Goal: Check status: Check status

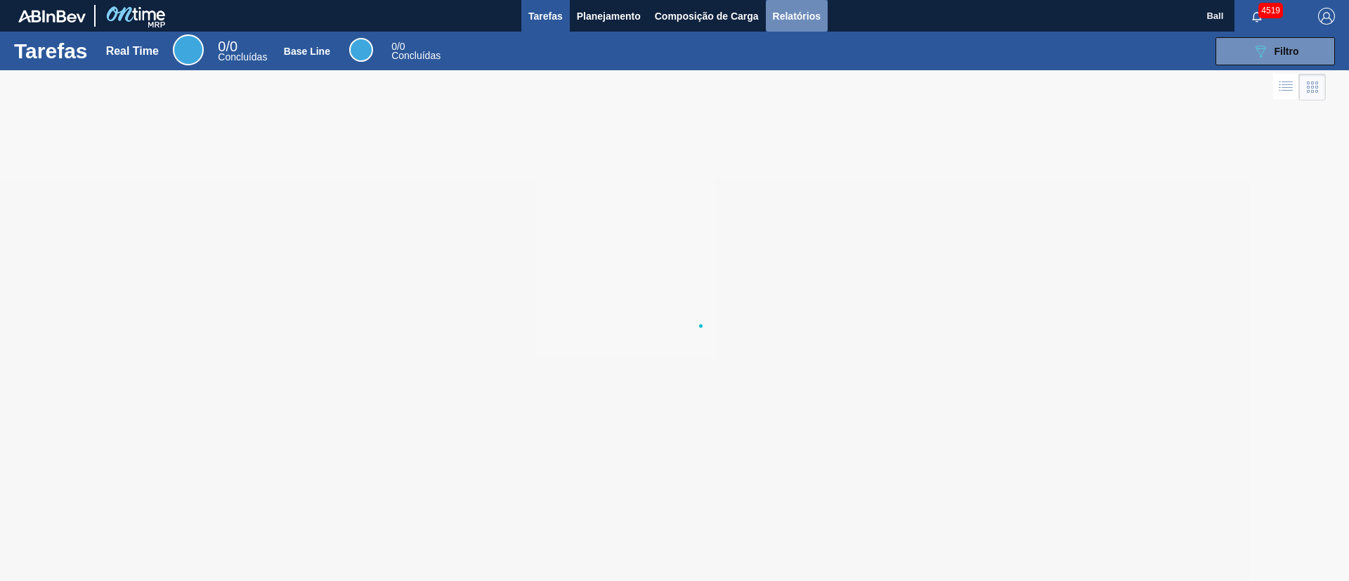
click at [797, 22] on span "Relatórios" at bounding box center [797, 16] width 48 height 17
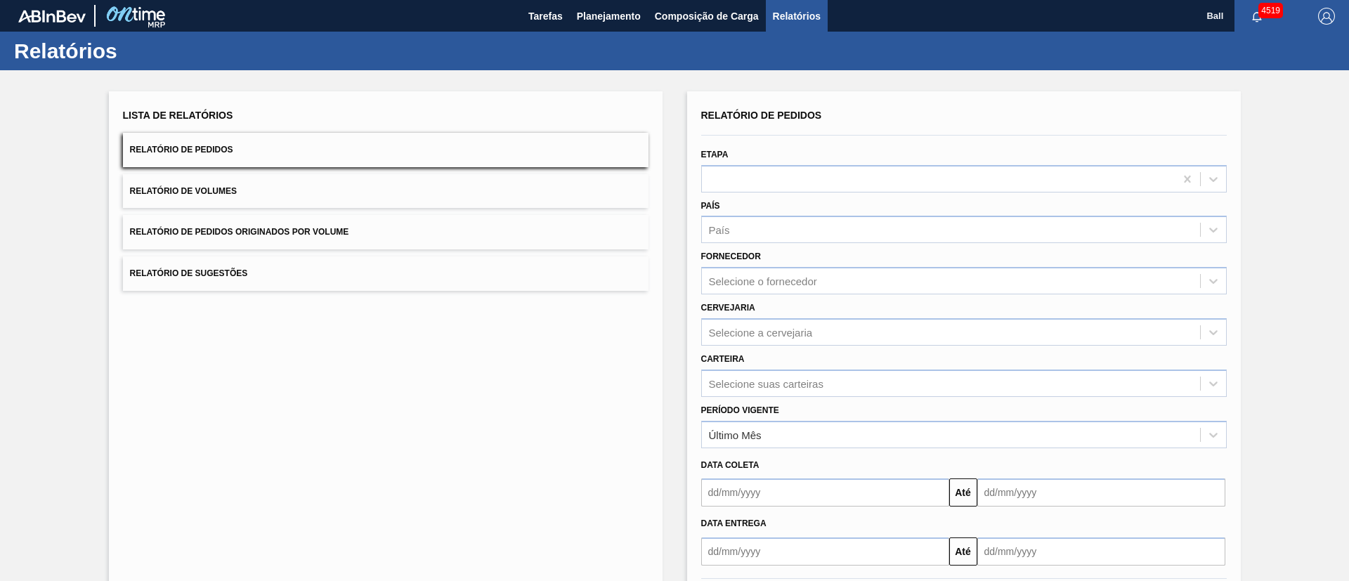
scroll to position [70, 0]
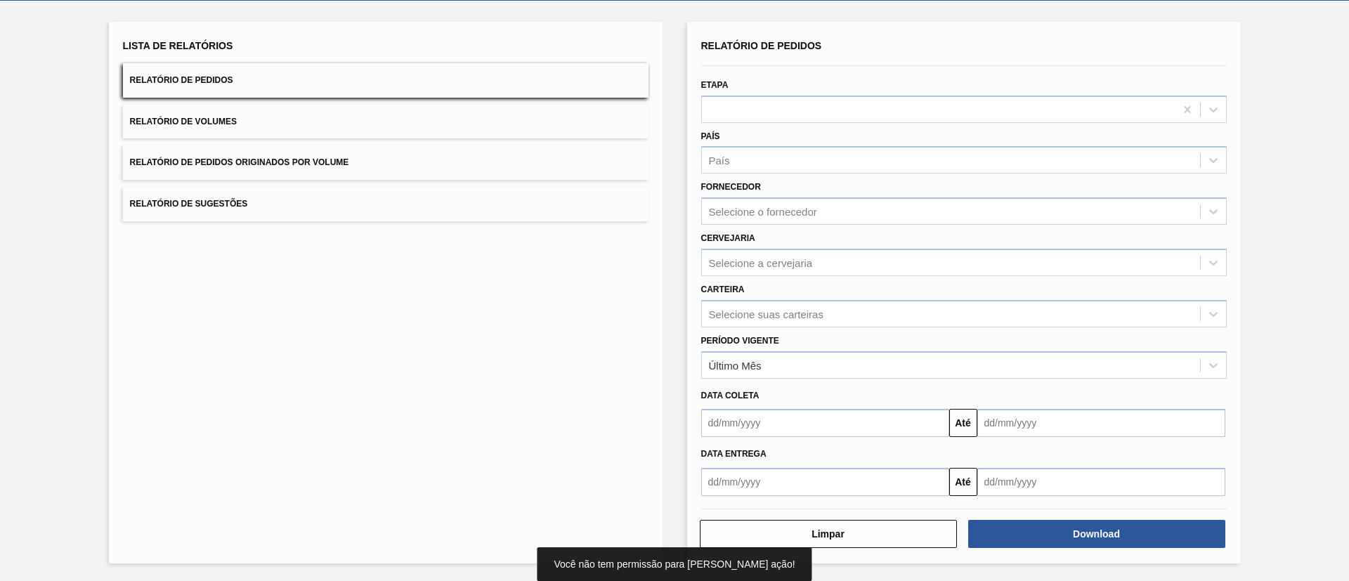
click at [487, 125] on button "Relatório de Volumes" at bounding box center [385, 122] width 525 height 34
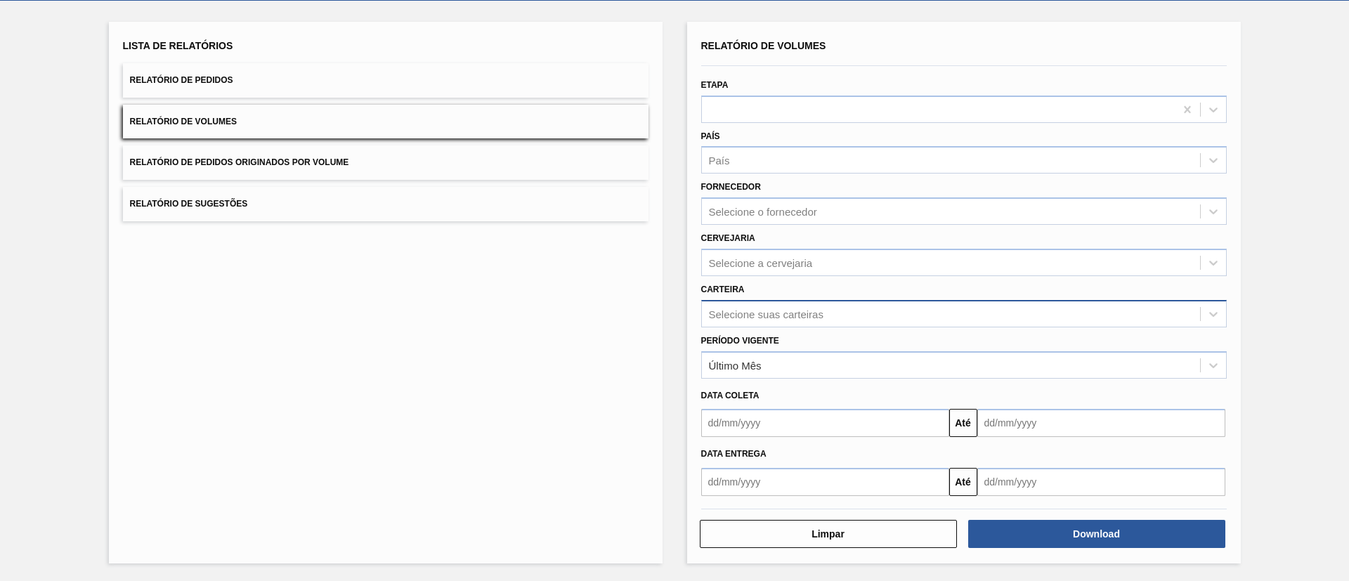
click at [807, 320] on div "Selecione suas carteiras" at bounding box center [951, 313] width 498 height 20
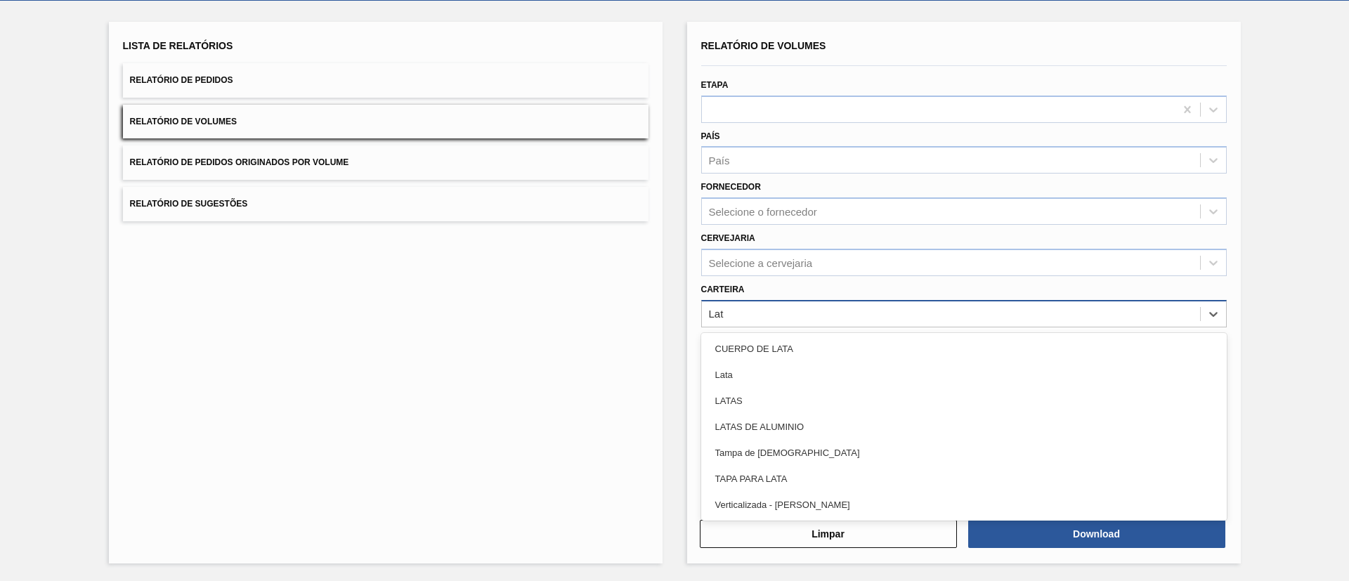
type input "Lata"
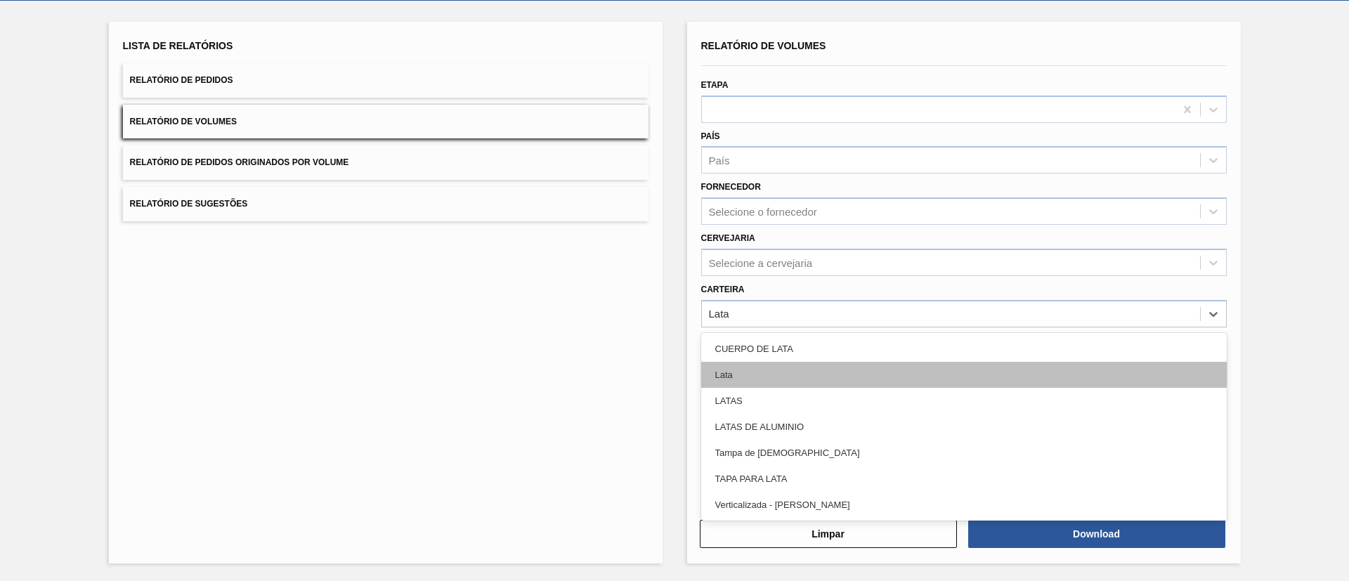
click at [833, 369] on div "Lata" at bounding box center [963, 375] width 525 height 26
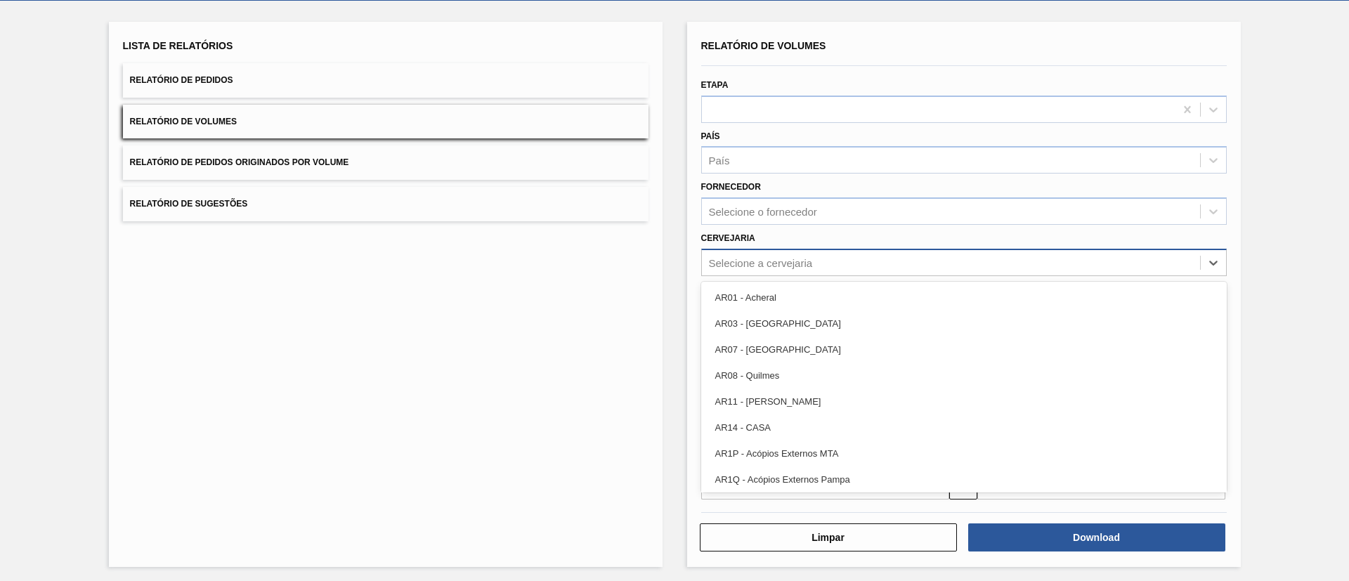
click at [851, 258] on div "Selecione a cervejaria" at bounding box center [951, 262] width 498 height 20
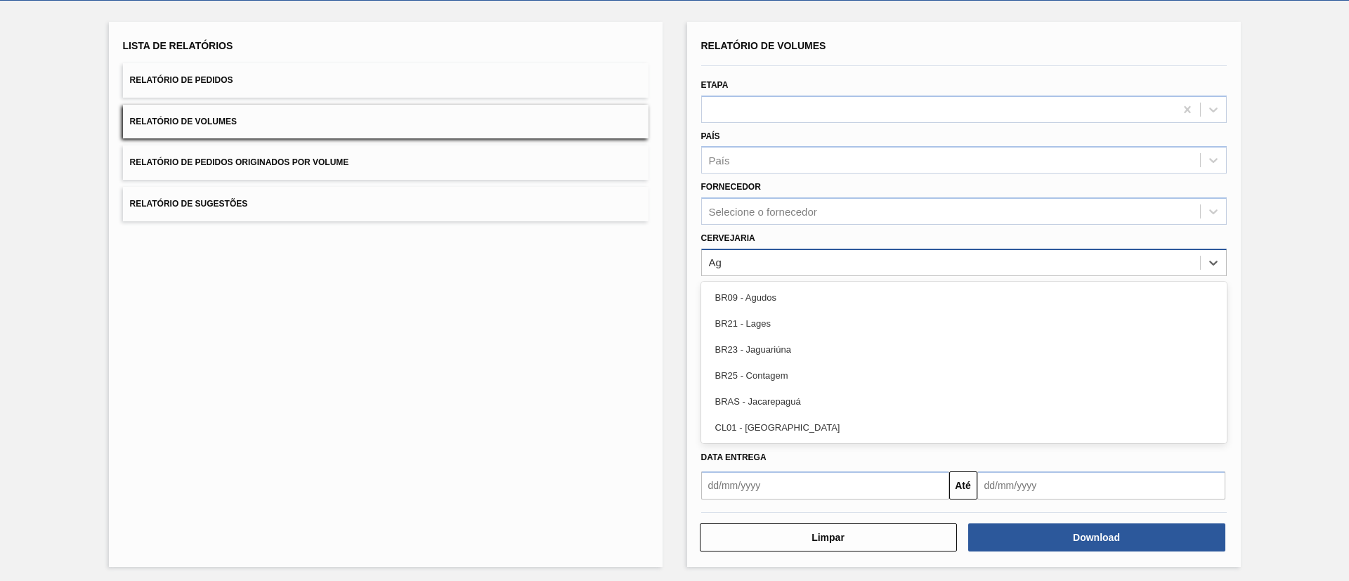
type input "Agu"
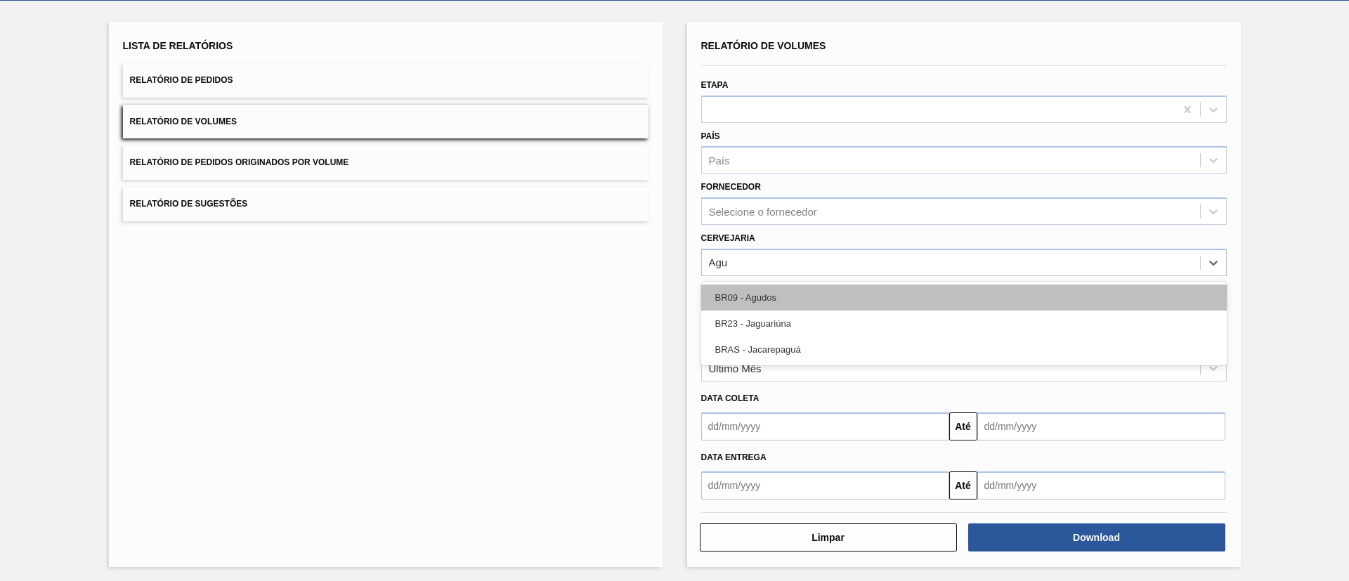
click at [842, 289] on div "BR09 - Agudos" at bounding box center [963, 297] width 525 height 26
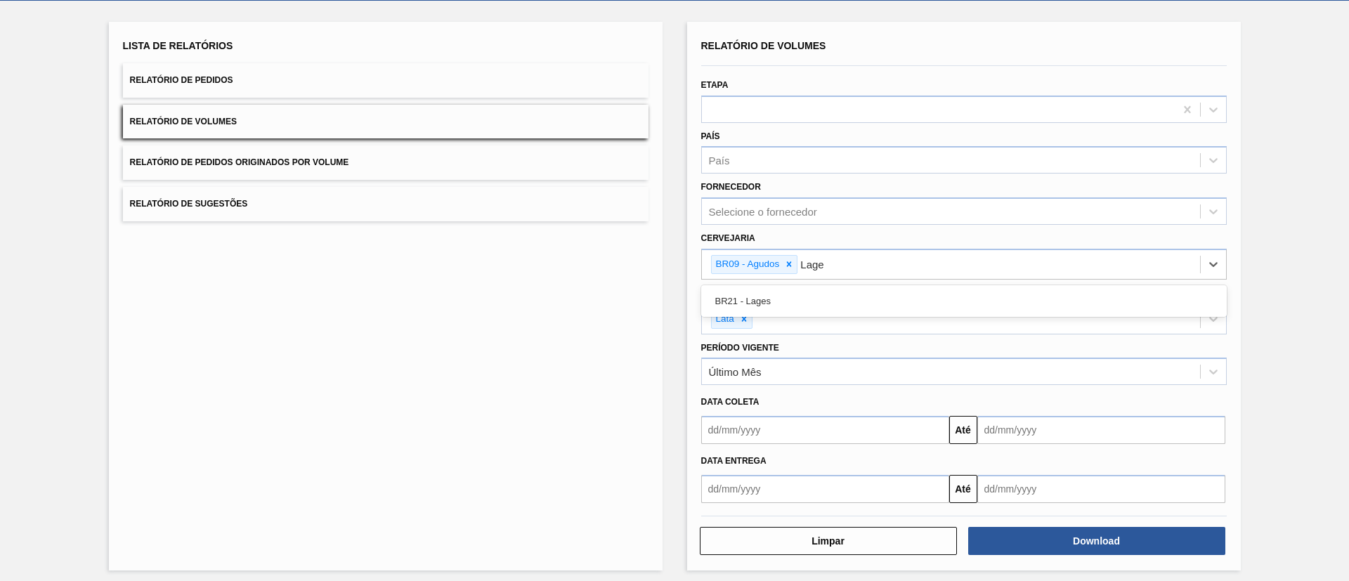
type input "Lages"
click at [842, 290] on div "BR21 - Lages" at bounding box center [963, 301] width 525 height 26
type input "Viam"
click at [842, 290] on div "BR22 - Viamão" at bounding box center [963, 301] width 525 height 26
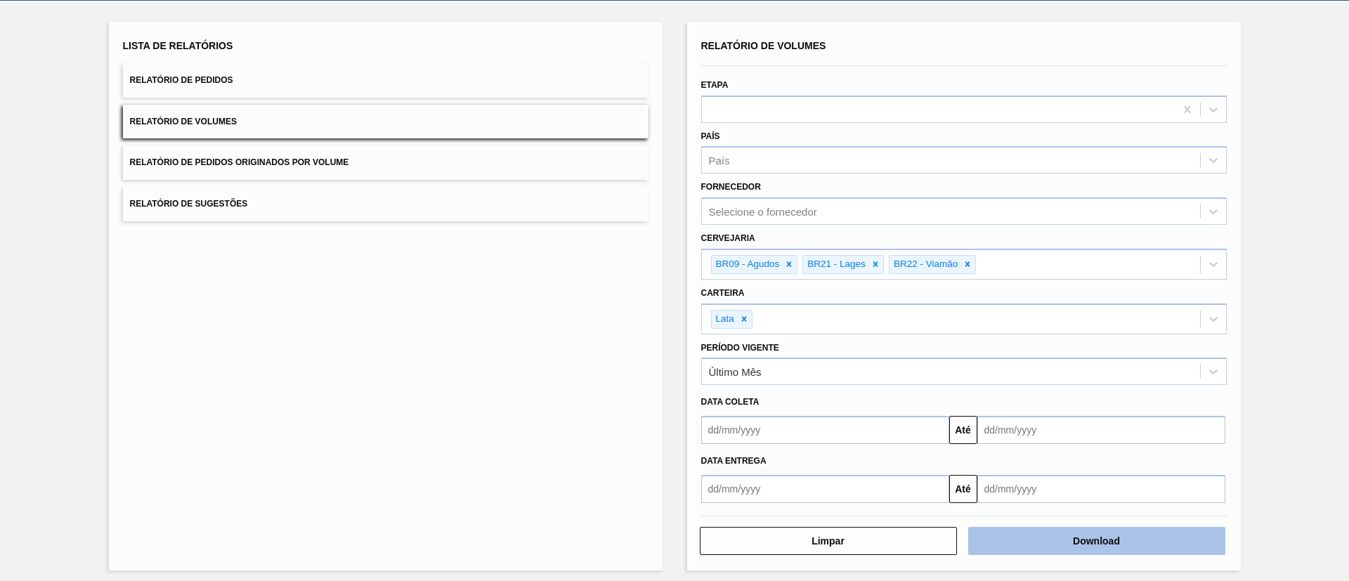
click at [1051, 530] on button "Download" at bounding box center [1096, 541] width 257 height 28
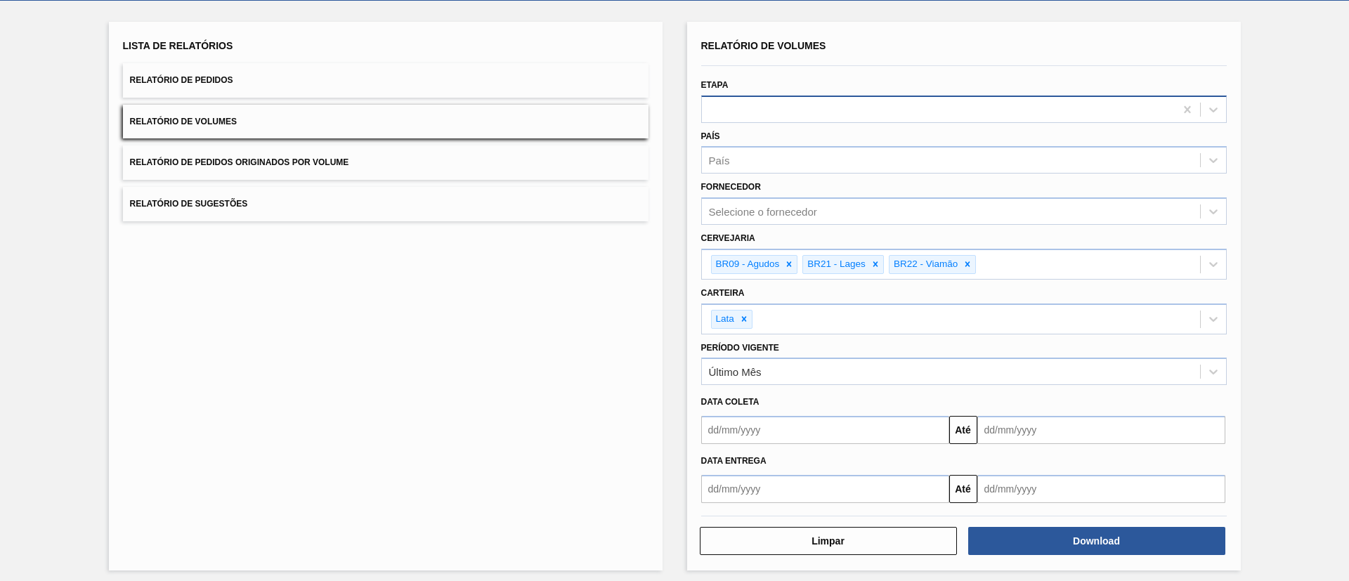
scroll to position [0, 0]
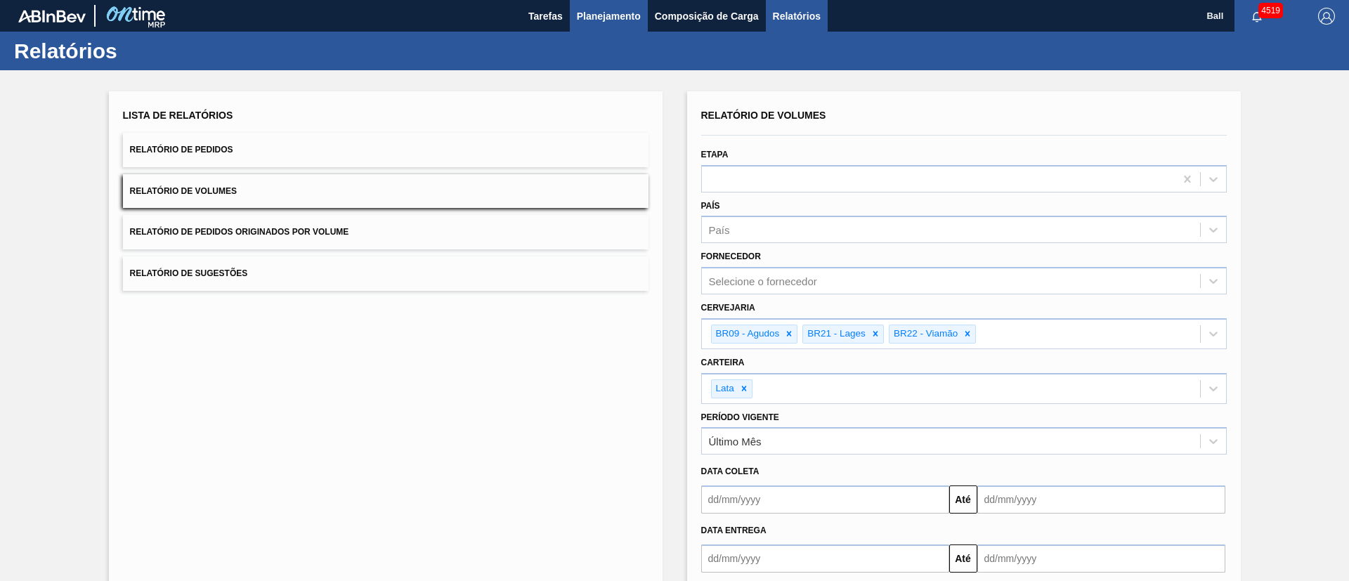
click at [588, 10] on span "Planejamento" at bounding box center [609, 16] width 64 height 17
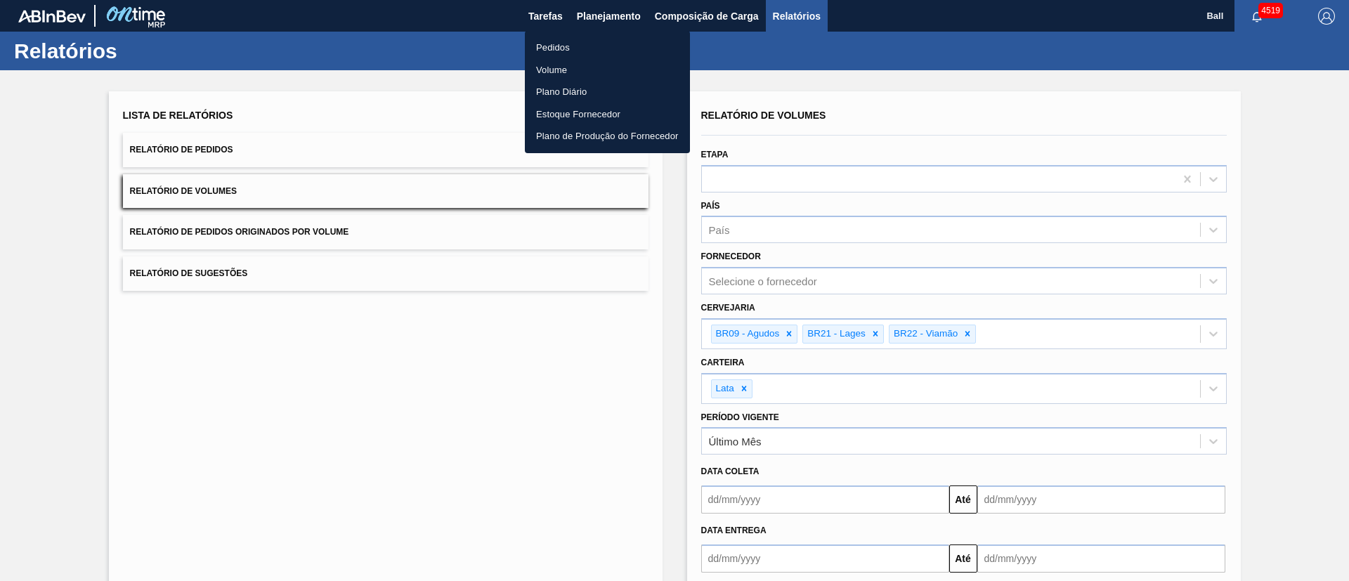
drag, startPoint x: 570, startPoint y: 48, endPoint x: 577, endPoint y: 48, distance: 7.7
click at [569, 48] on li "Pedidos" at bounding box center [607, 48] width 165 height 22
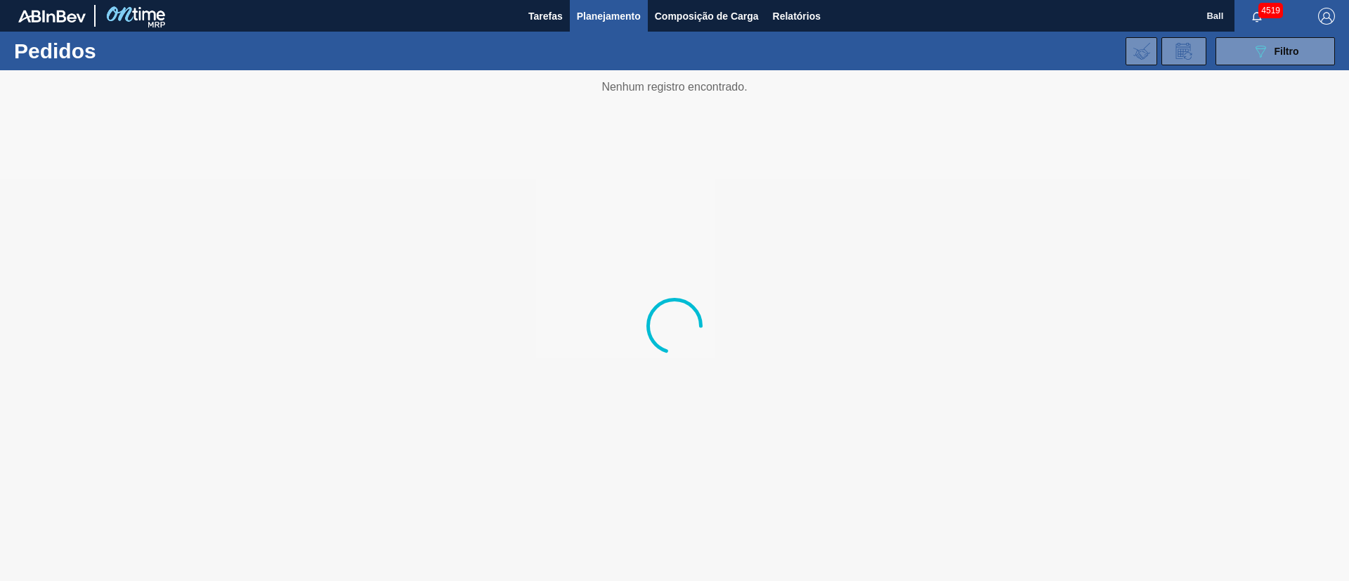
click at [625, 16] on span "Planejamento" at bounding box center [609, 16] width 64 height 17
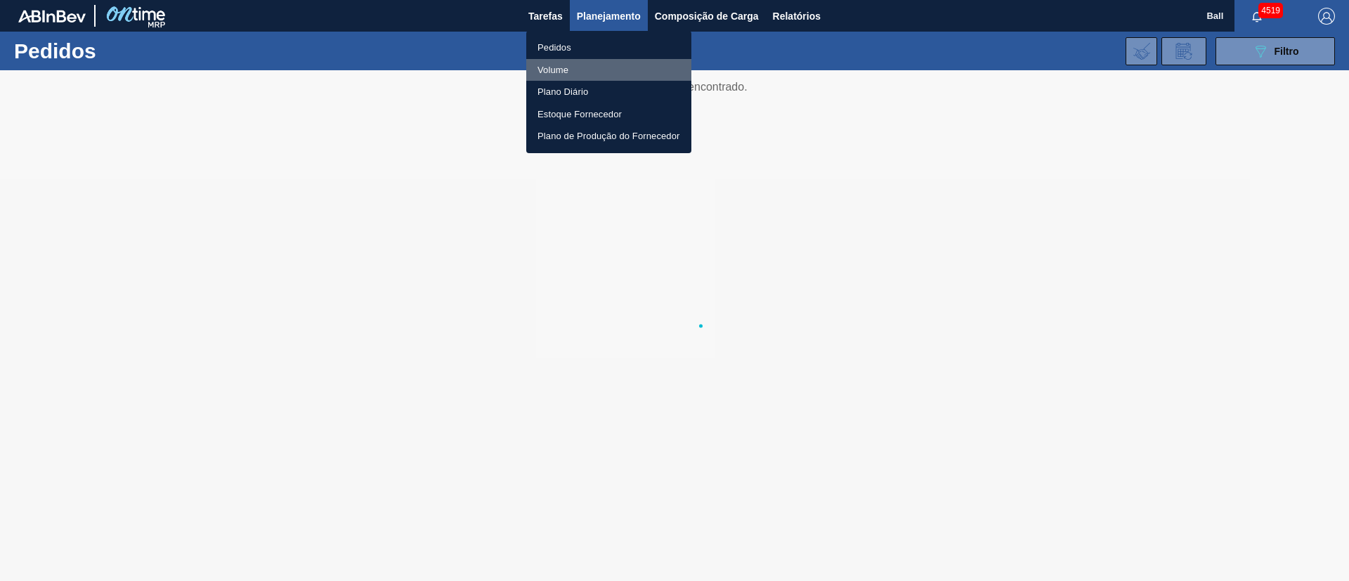
click at [561, 71] on li "Volume" at bounding box center [608, 70] width 165 height 22
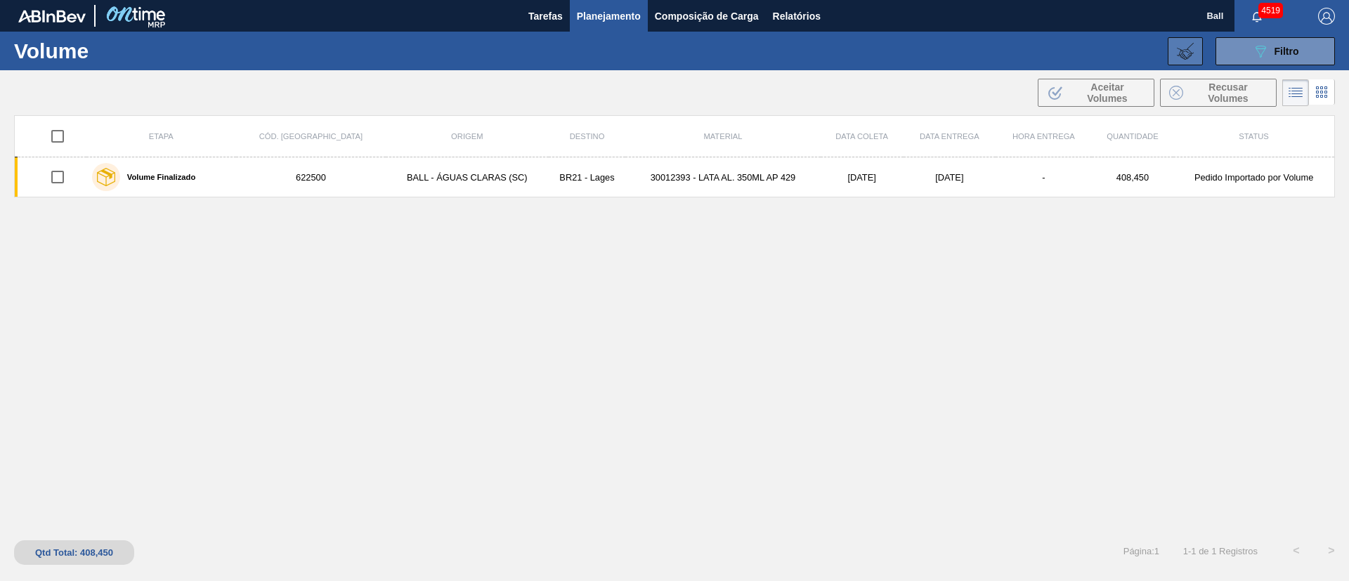
click at [1177, 58] on icon at bounding box center [1184, 51] width 17 height 17
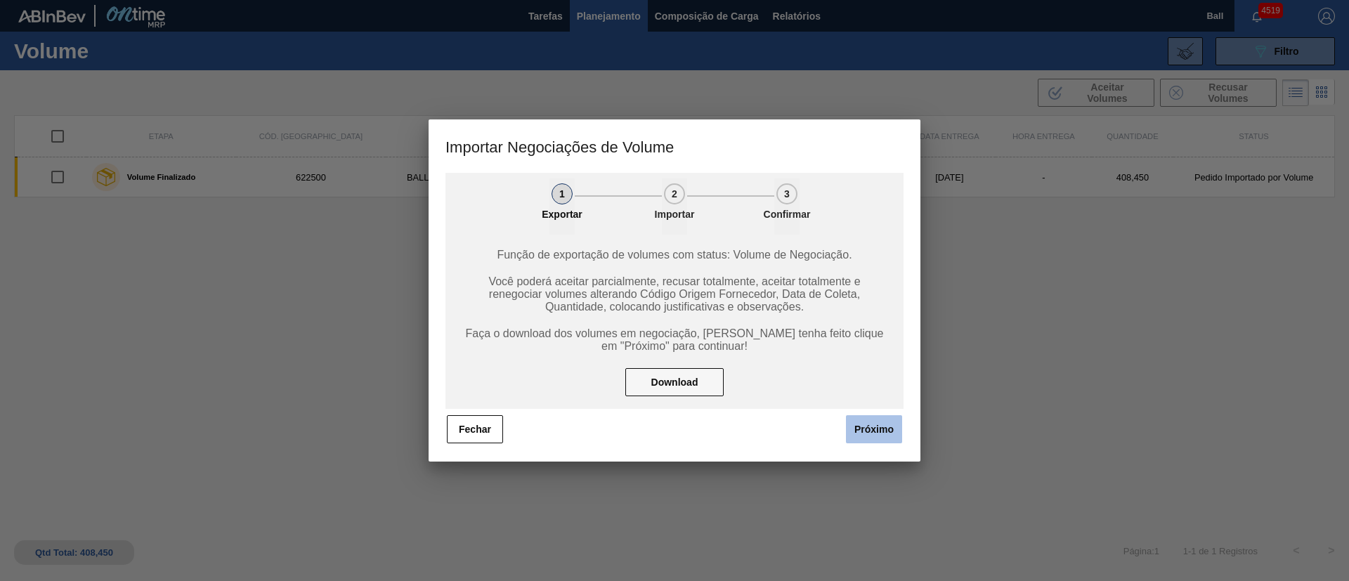
click at [867, 433] on button "Próximo" at bounding box center [874, 429] width 56 height 28
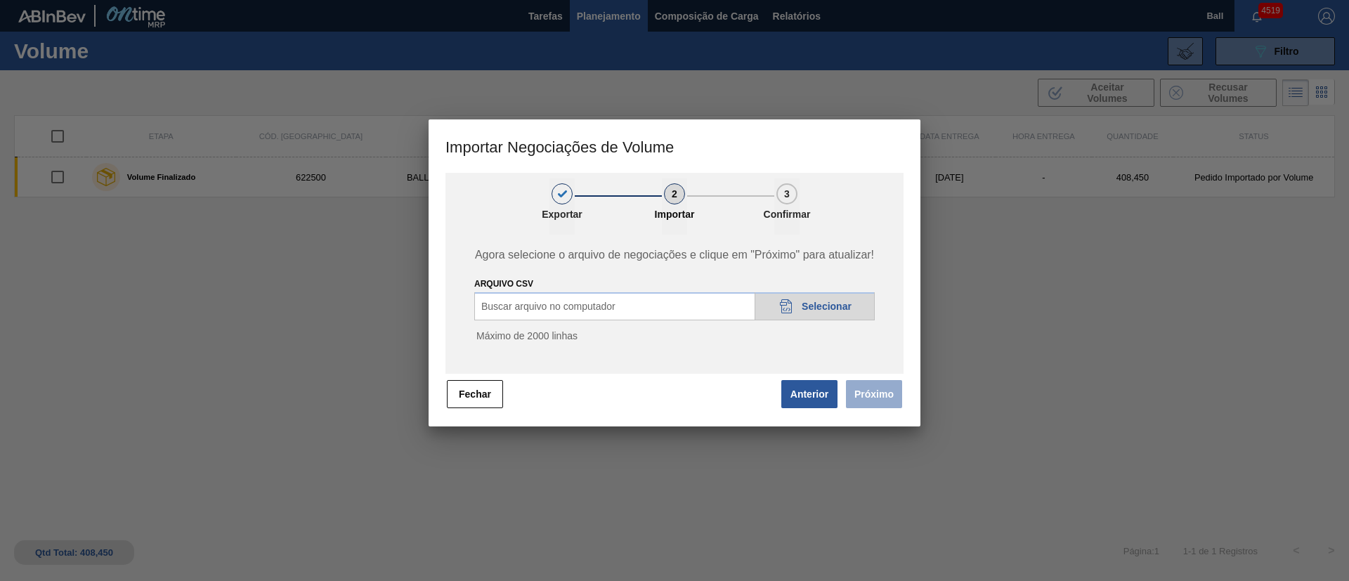
click at [780, 298] on icon "20DAD902-3625-4257-8FDA-0C0CB19E2A3D" at bounding box center [786, 306] width 17 height 17
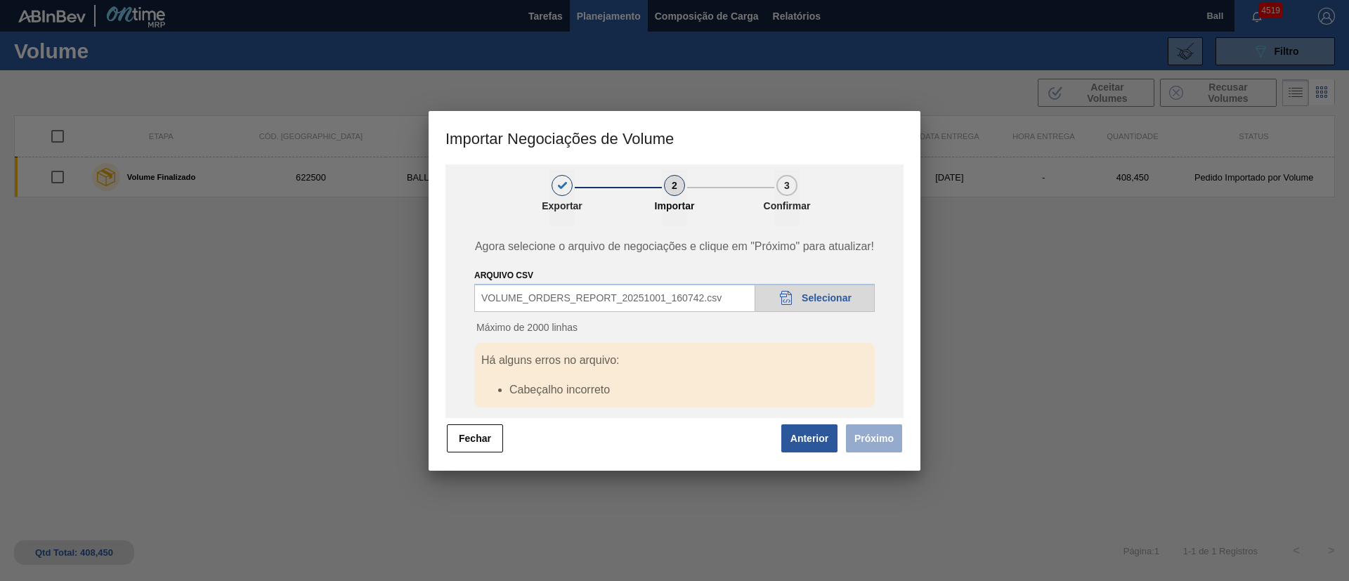
click at [594, 372] on div "Há alguns erros no arquivo: Cabeçalho incorreto" at bounding box center [674, 375] width 400 height 65
click at [466, 439] on button "Fechar" at bounding box center [475, 438] width 56 height 28
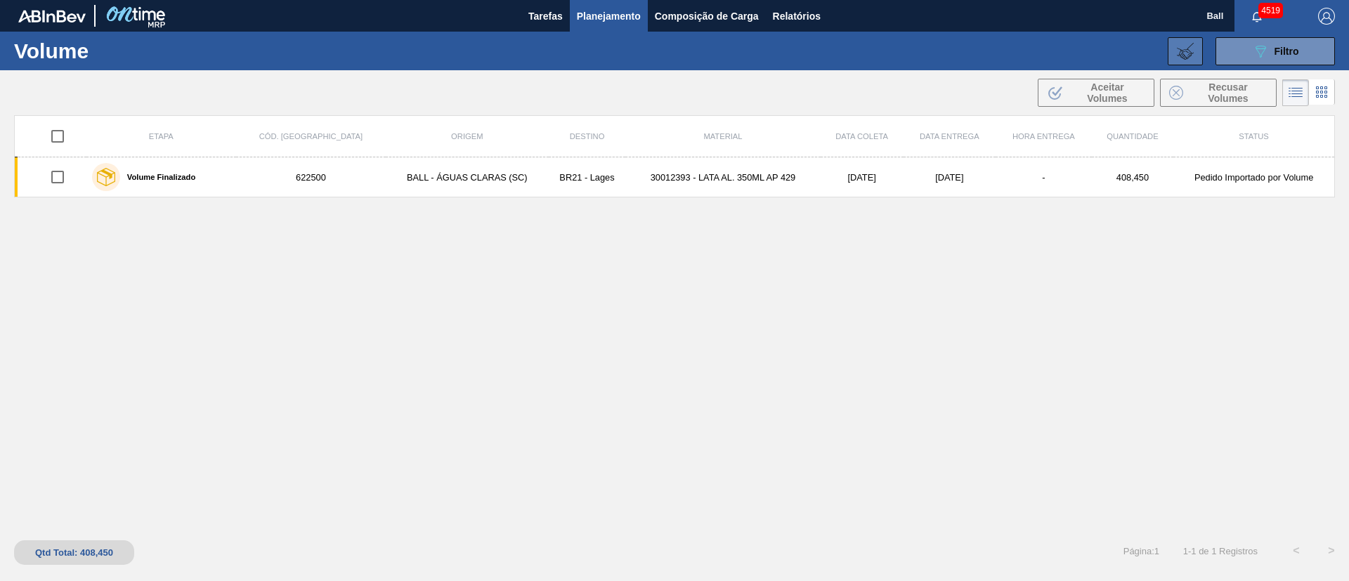
click at [1178, 46] on icon at bounding box center [1184, 51] width 17 height 17
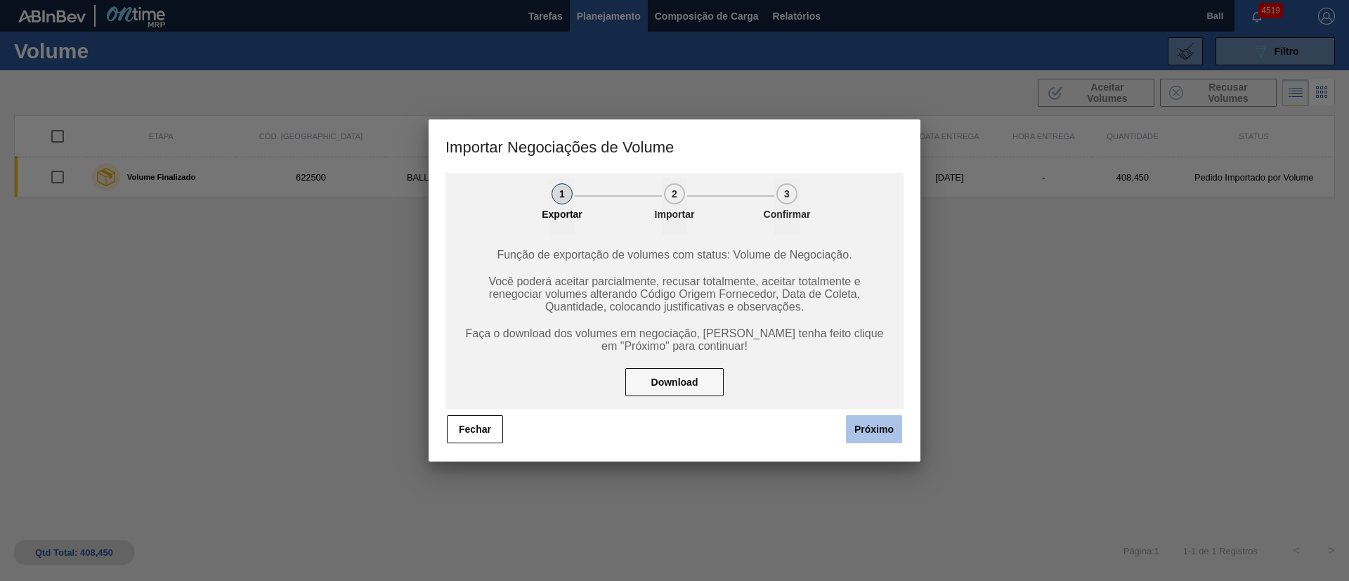
click at [870, 431] on button "Próximo" at bounding box center [874, 429] width 56 height 28
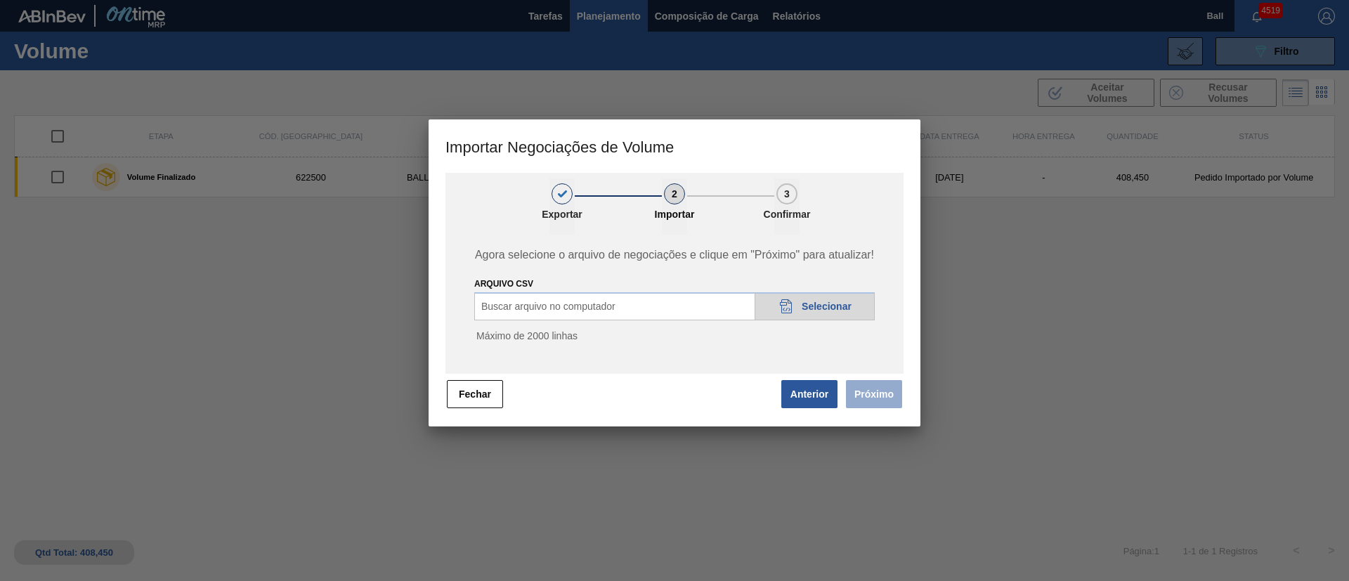
click at [787, 306] on icon "20DAD902-3625-4257-8FDA-0C0CB19E2A3D" at bounding box center [786, 306] width 17 height 17
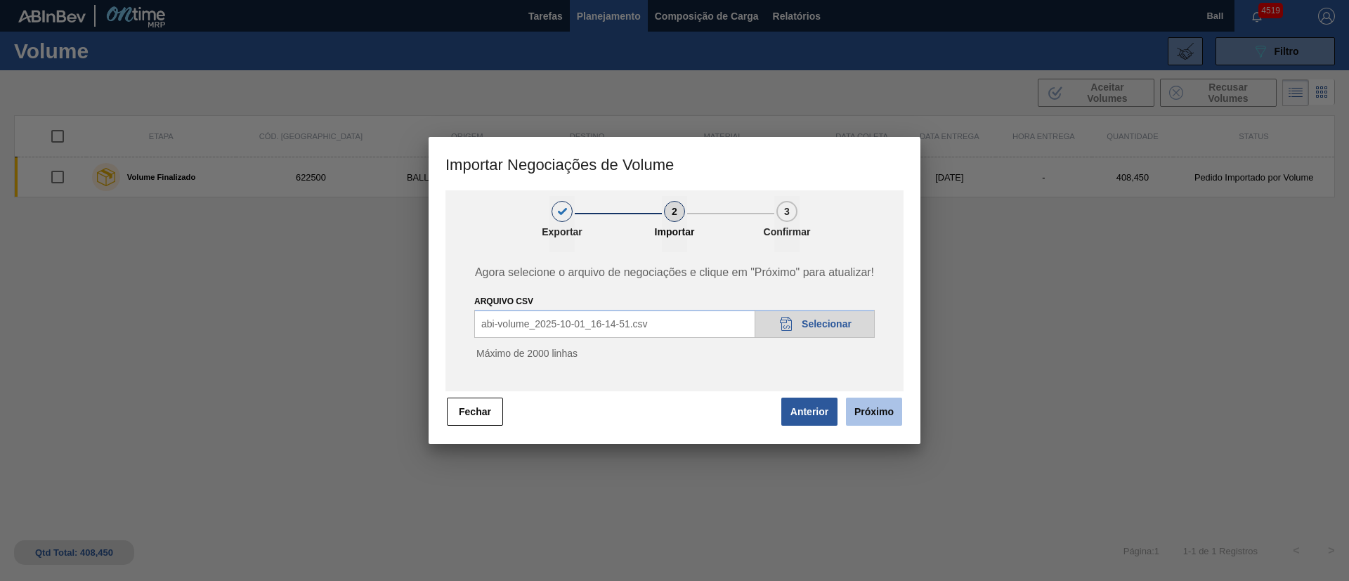
click at [884, 402] on button "Próximo" at bounding box center [874, 412] width 56 height 28
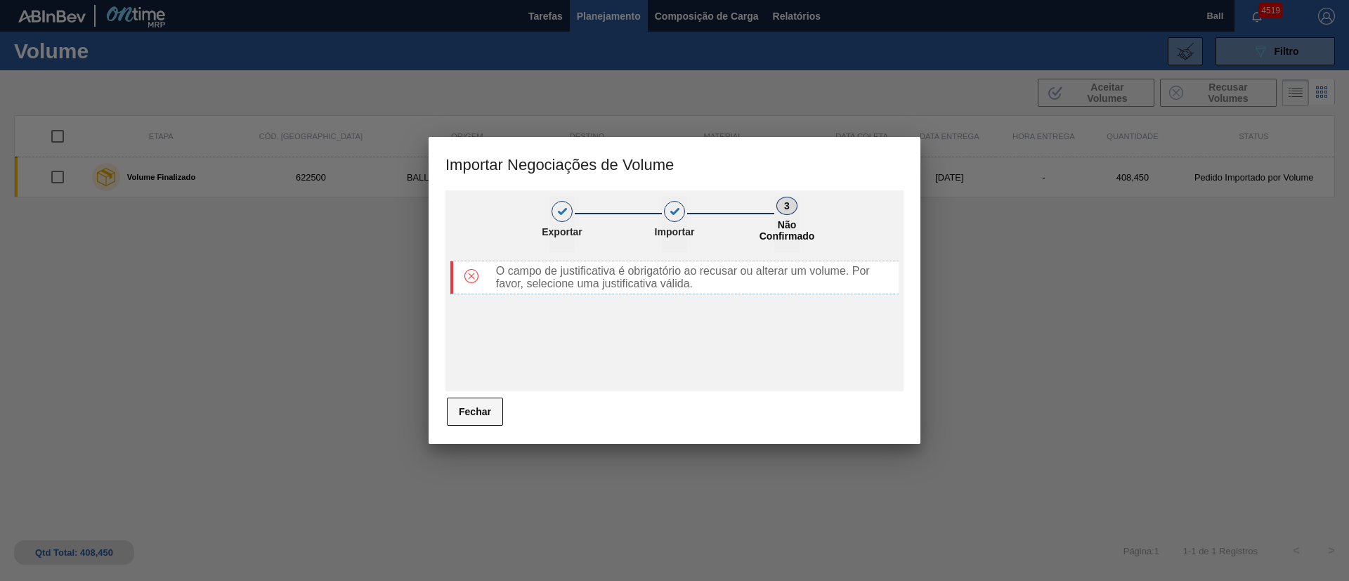
click at [493, 414] on button "Fechar" at bounding box center [475, 412] width 56 height 28
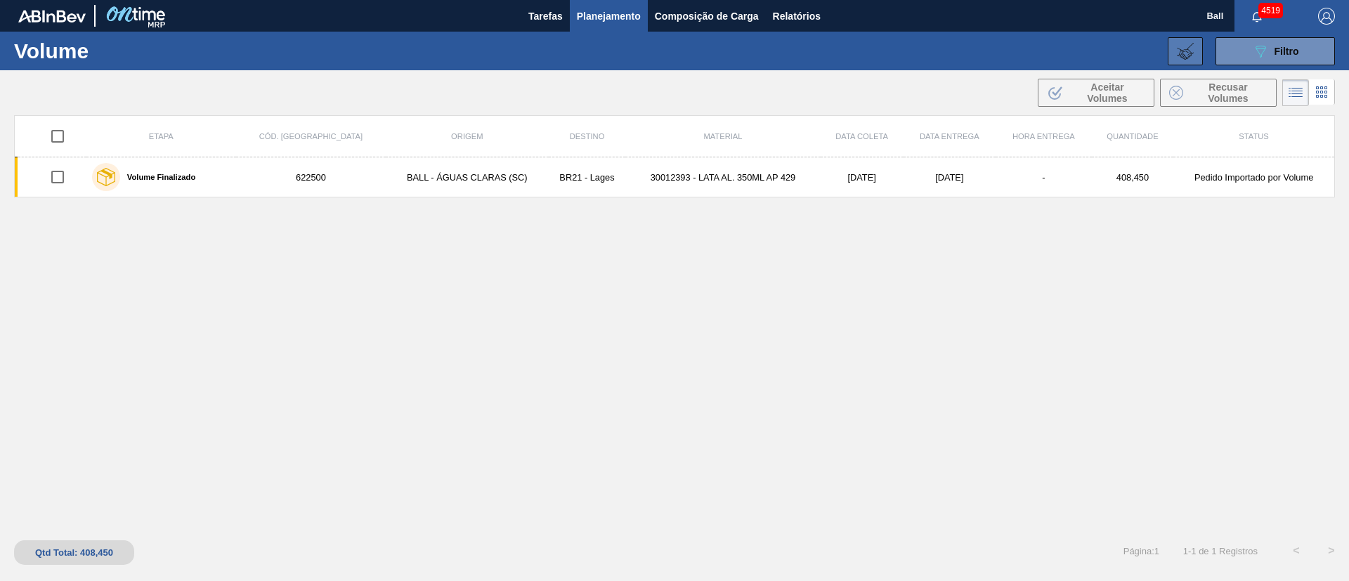
click at [1193, 48] on button at bounding box center [1184, 51] width 35 height 28
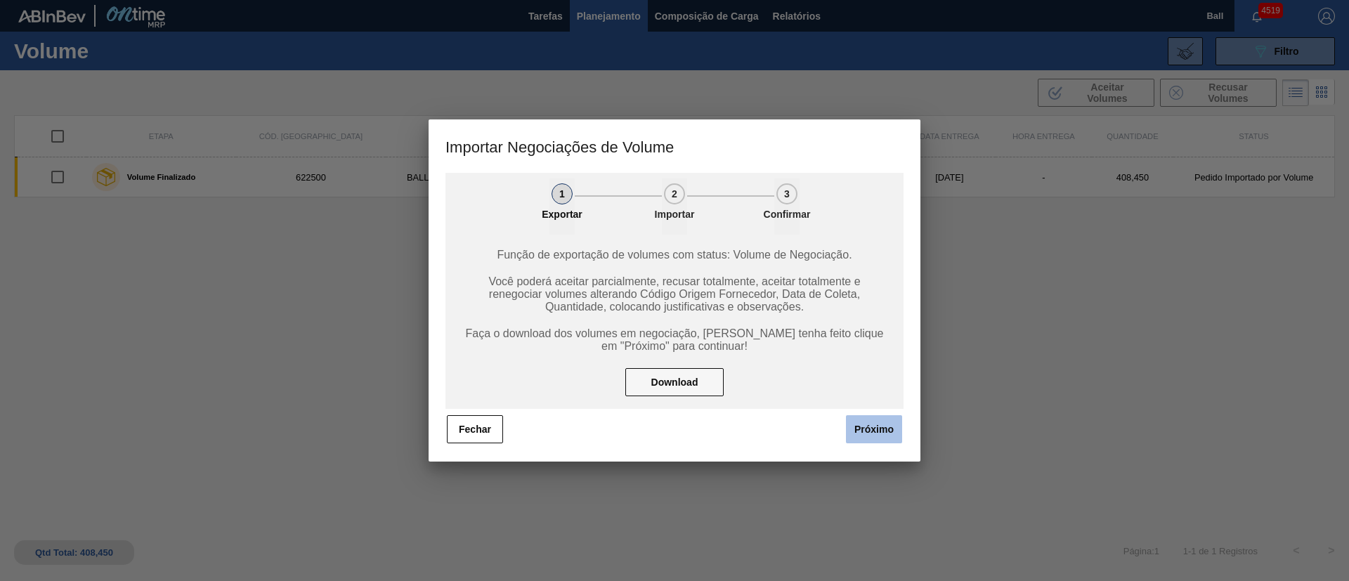
click at [862, 433] on button "Próximo" at bounding box center [874, 429] width 56 height 28
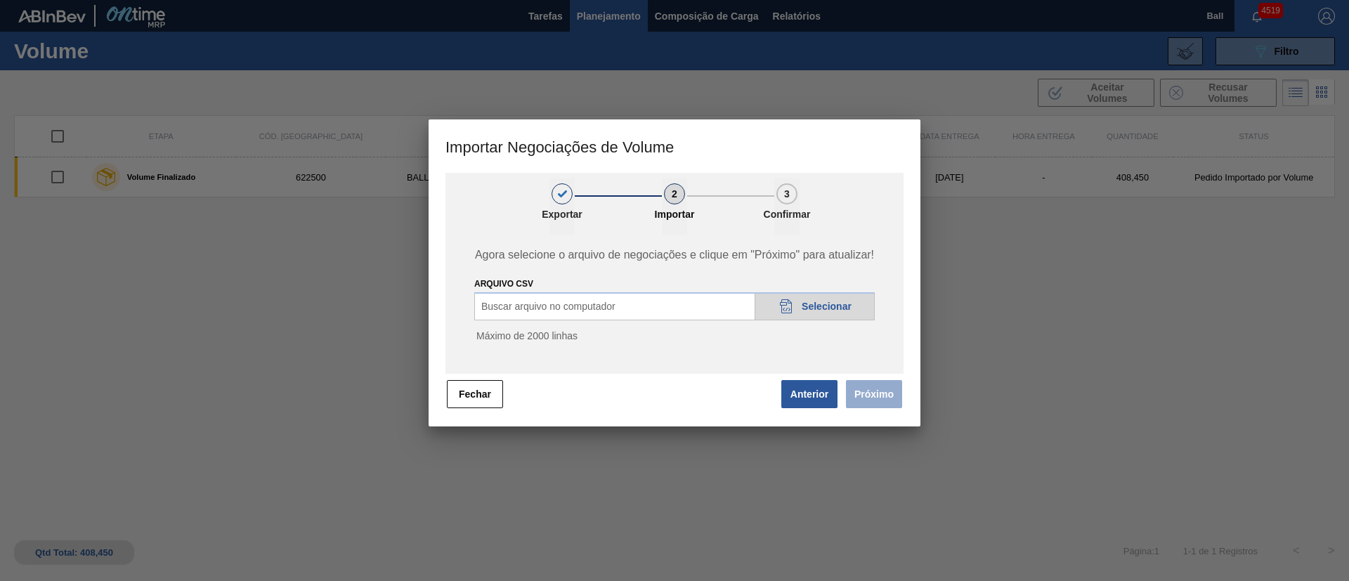
click at [792, 305] on icon "20DAD902-3625-4257-8FDA-0C0CB19E2A3D" at bounding box center [786, 306] width 17 height 17
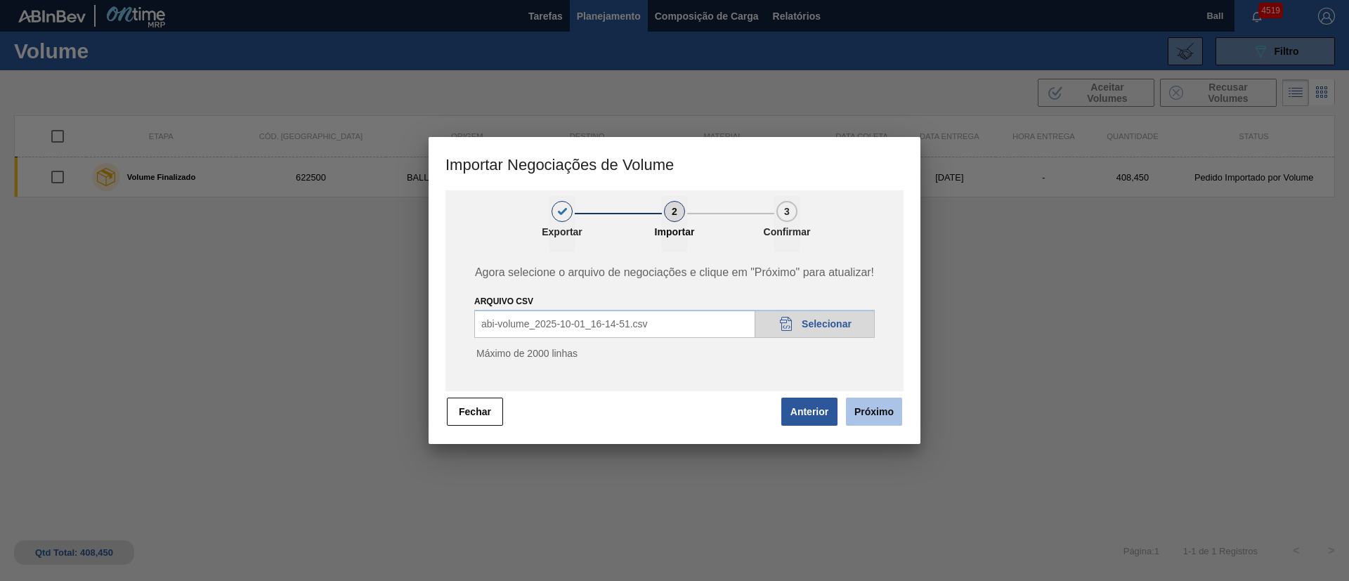
click at [864, 411] on button "Próximo" at bounding box center [874, 412] width 56 height 28
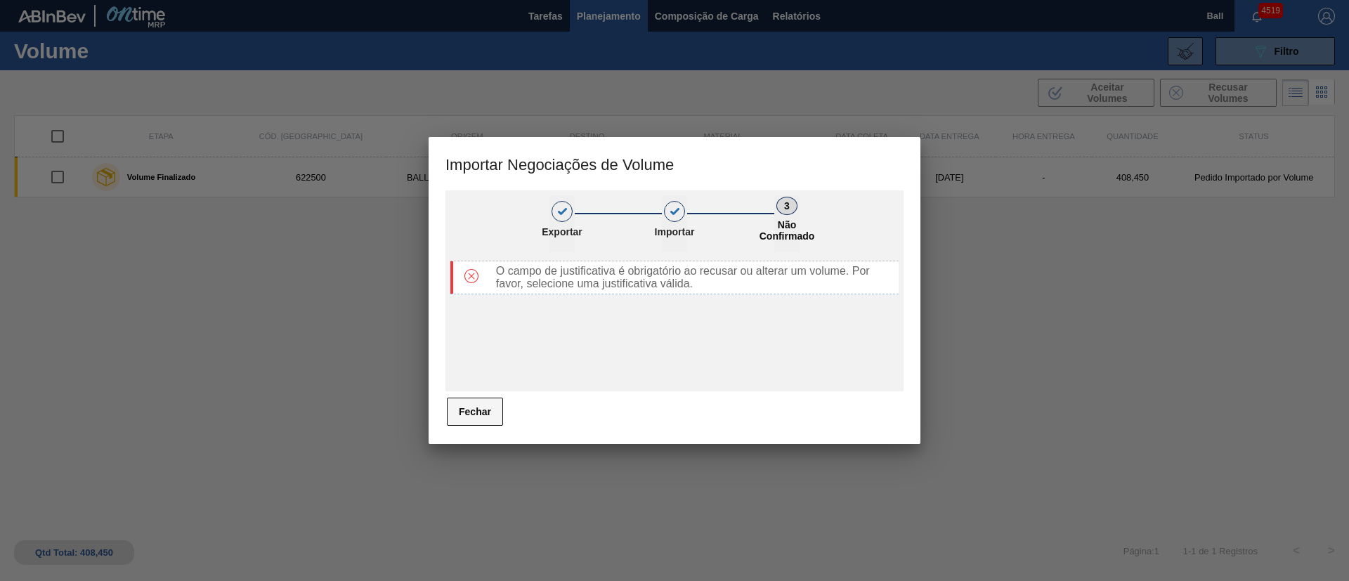
click at [468, 419] on button "Fechar" at bounding box center [475, 412] width 56 height 28
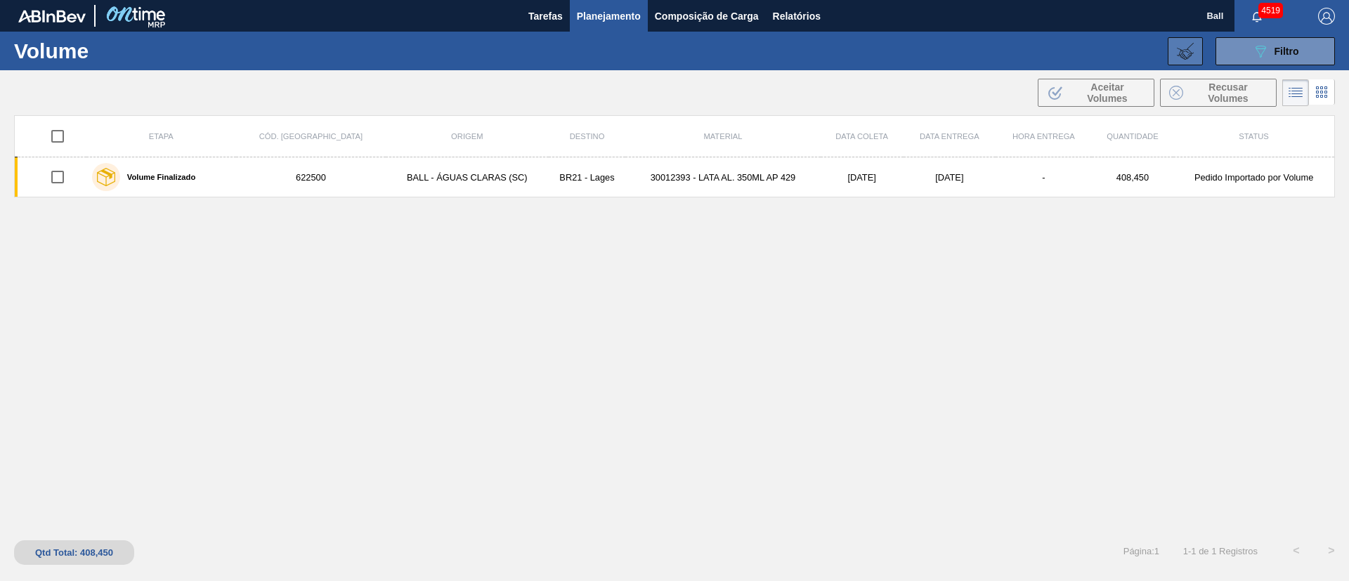
click at [1195, 53] on button at bounding box center [1184, 51] width 35 height 28
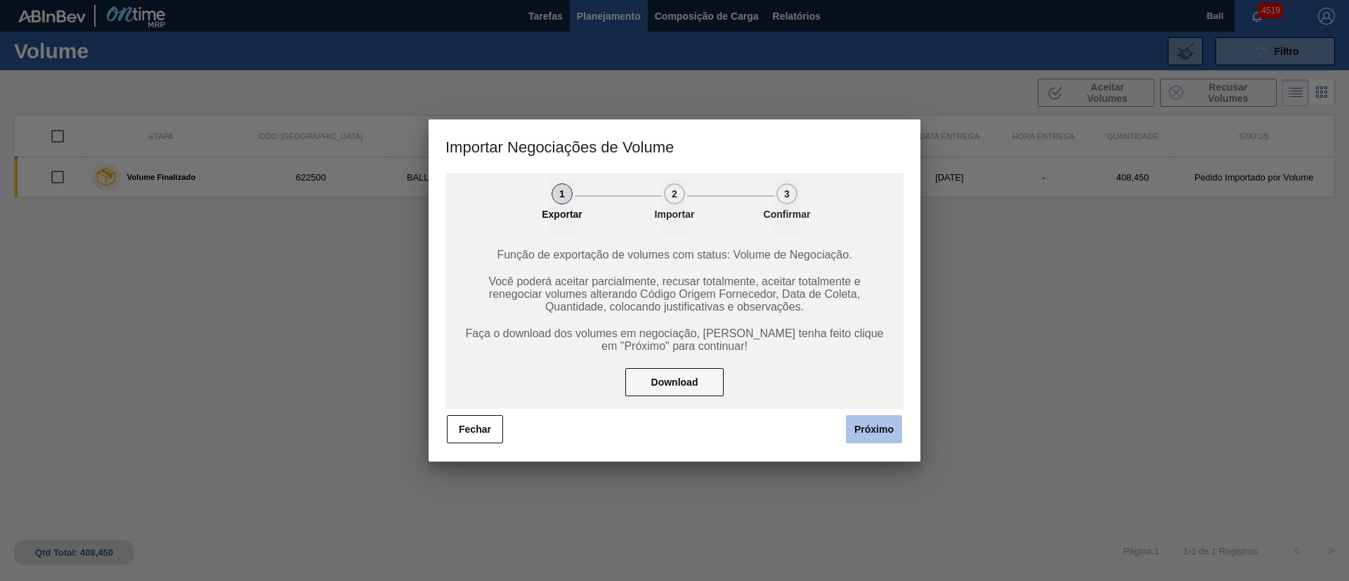
click at [867, 427] on button "Próximo" at bounding box center [874, 429] width 56 height 28
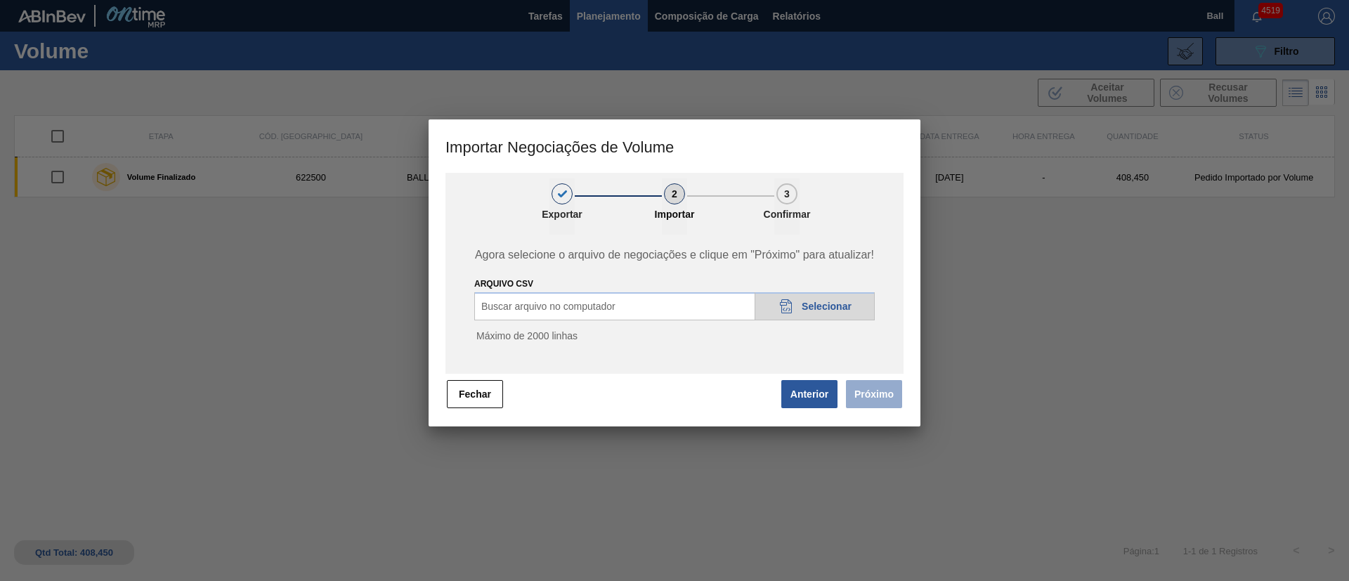
click at [830, 303] on span "Selecionar" at bounding box center [826, 306] width 50 height 11
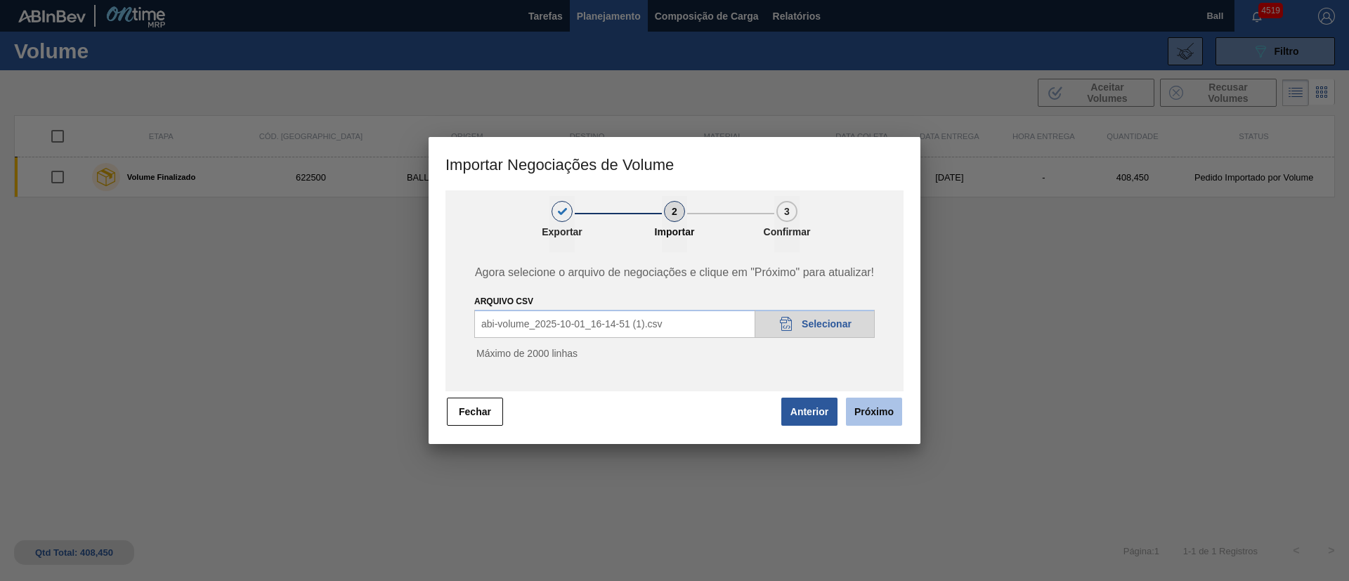
click at [869, 404] on button "Próximo" at bounding box center [874, 412] width 56 height 28
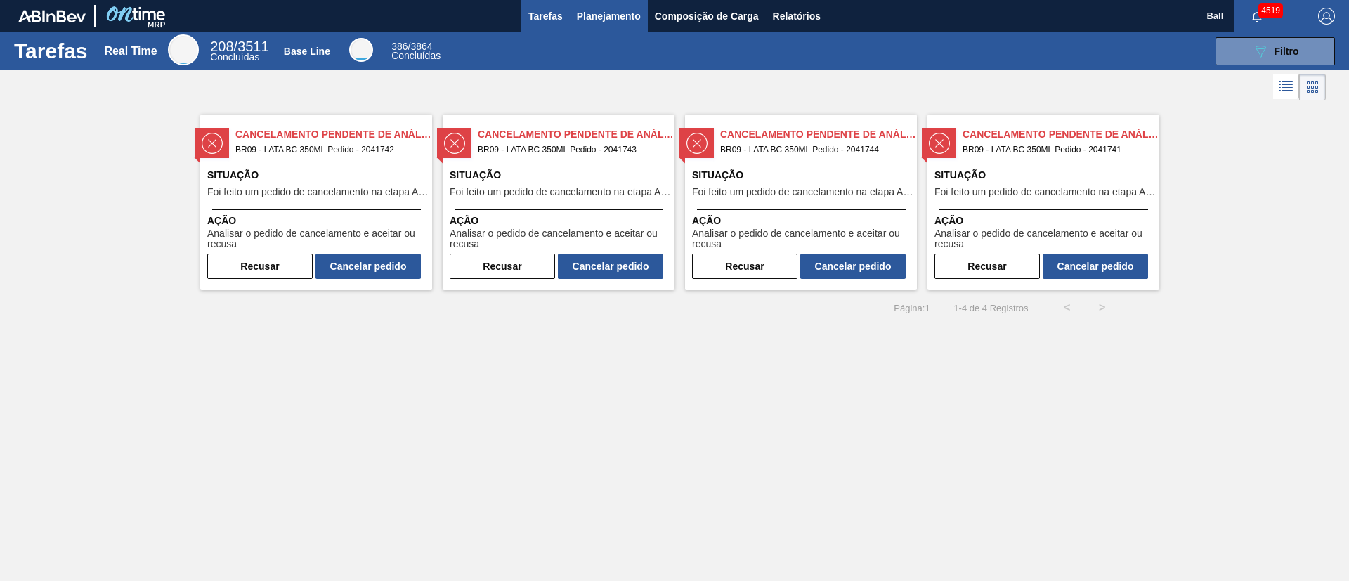
click at [617, 13] on span "Planejamento" at bounding box center [609, 16] width 64 height 17
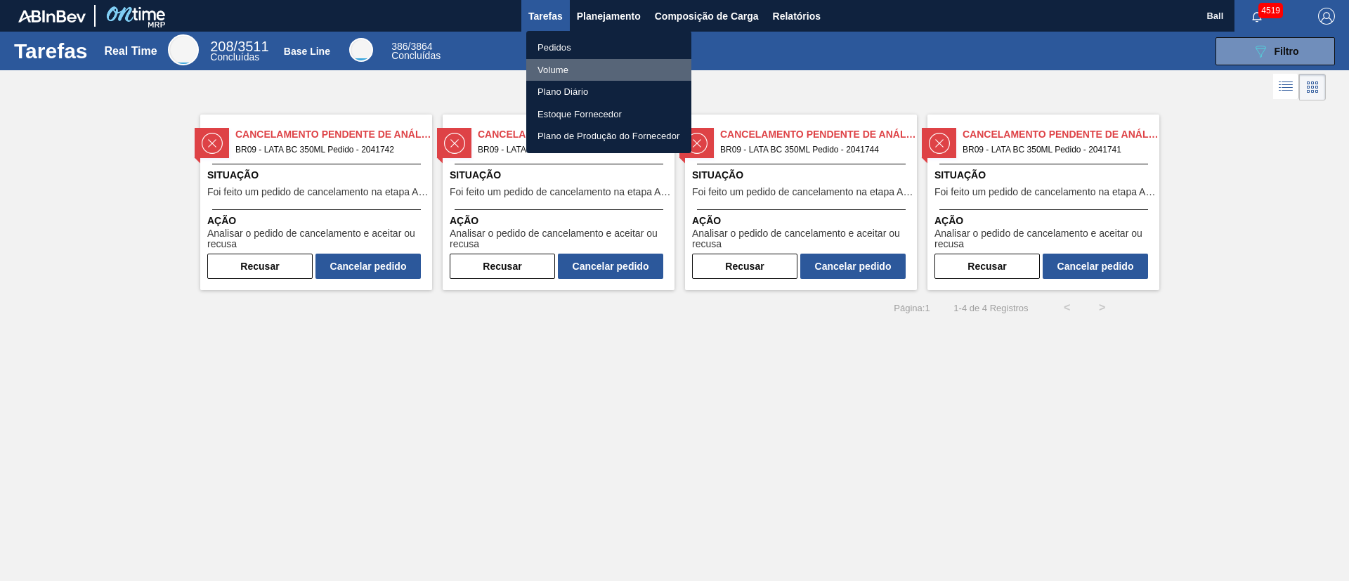
click at [556, 68] on li "Volume" at bounding box center [608, 70] width 165 height 22
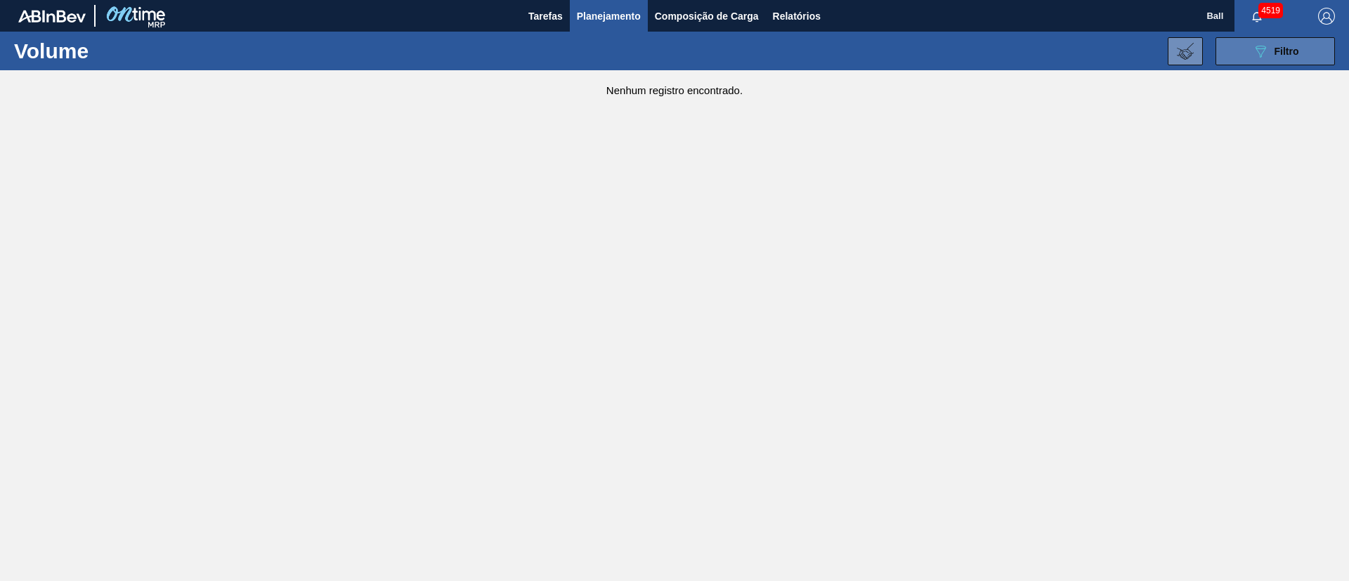
click at [1248, 52] on button "089F7B8B-B2A5-4AFE-B5C0-19BA573D28AC Filtro" at bounding box center [1274, 51] width 119 height 28
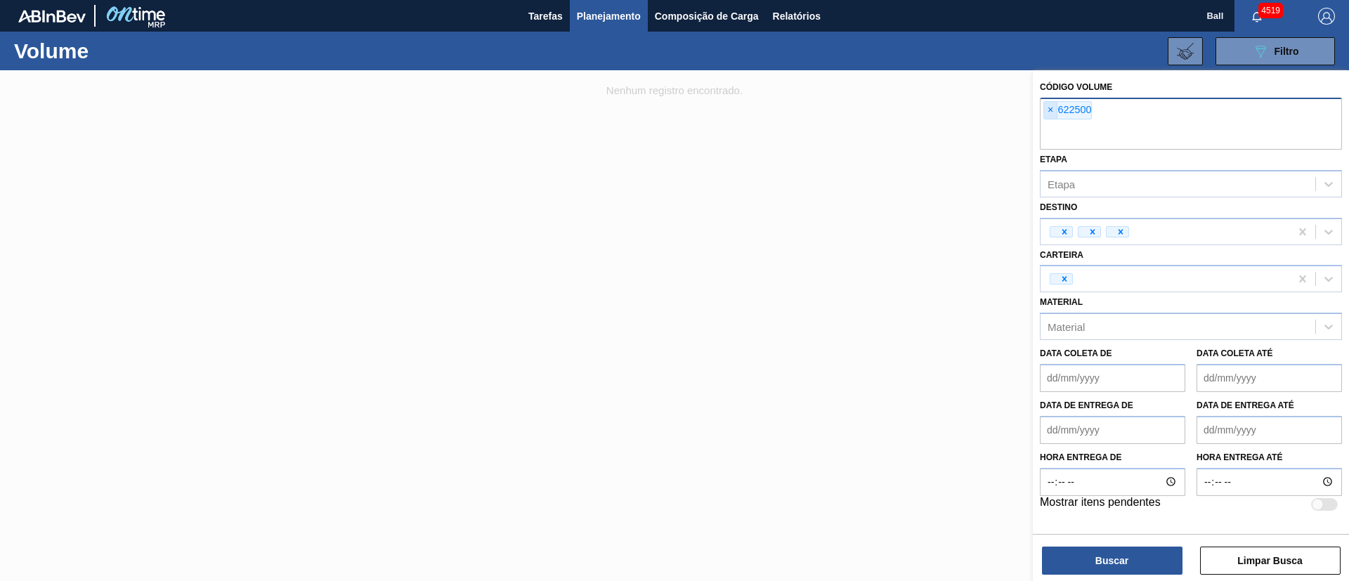
click at [1049, 112] on span "×" at bounding box center [1050, 110] width 13 height 17
paste input "V626789"
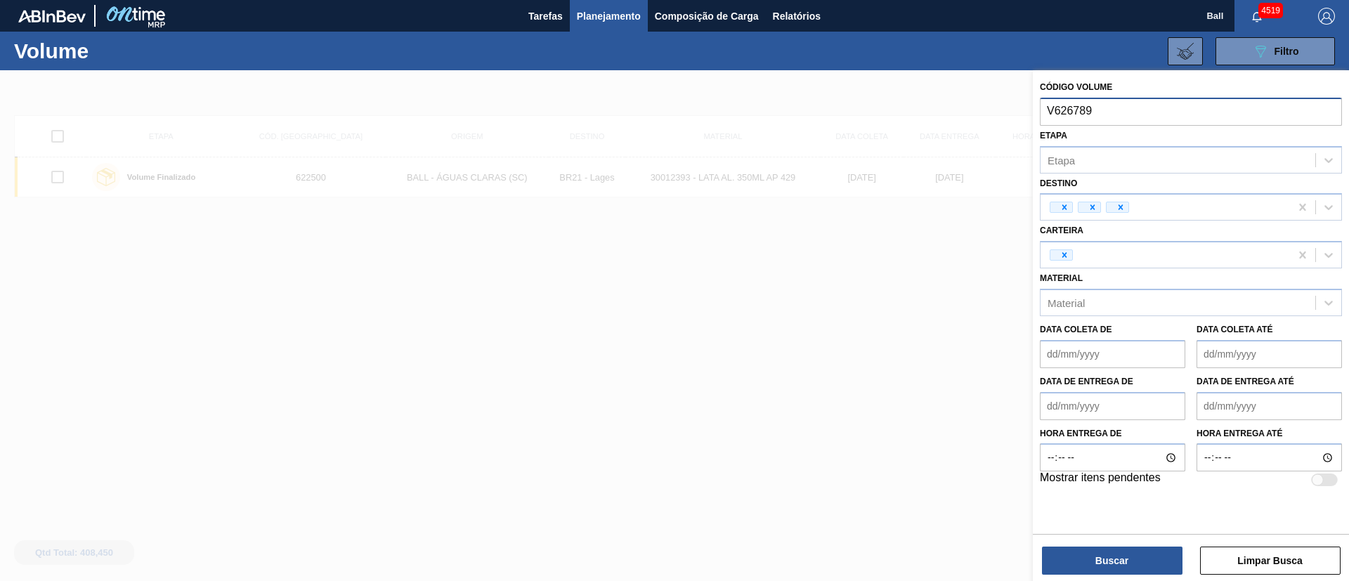
click at [1056, 112] on input "V626789" at bounding box center [1191, 111] width 302 height 27
type input "626789"
click at [1109, 551] on button "Buscar" at bounding box center [1112, 560] width 140 height 28
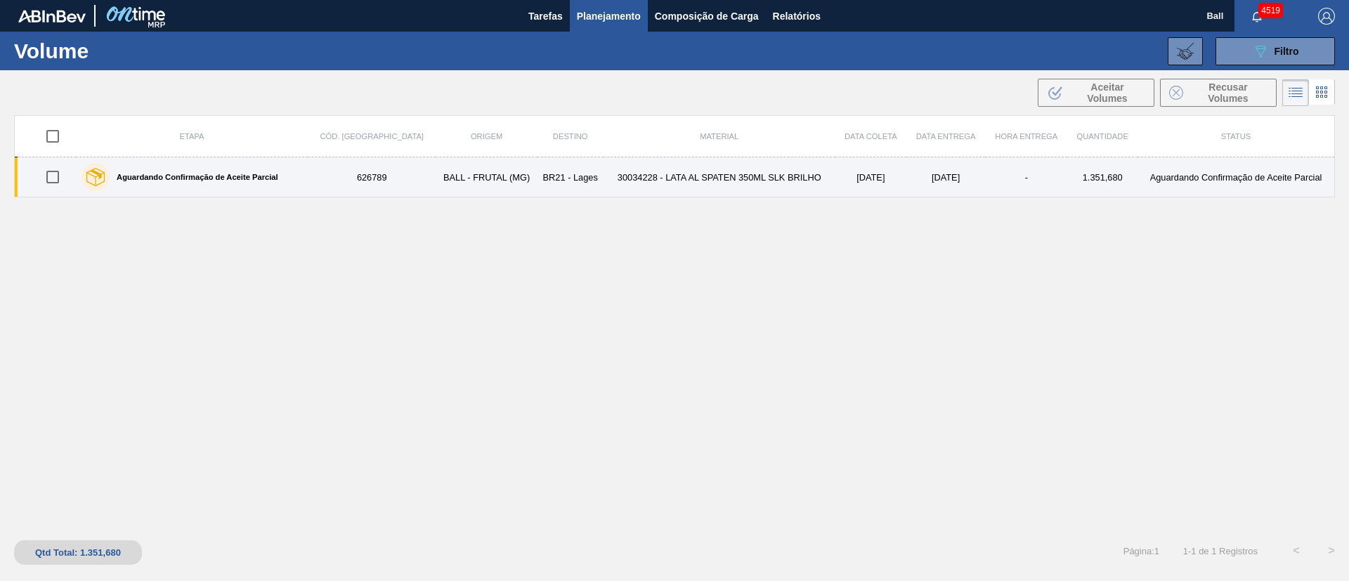
click at [603, 189] on td "30034228 - LATA AL SPATEN 350ML SLK BRILHO" at bounding box center [719, 177] width 232 height 40
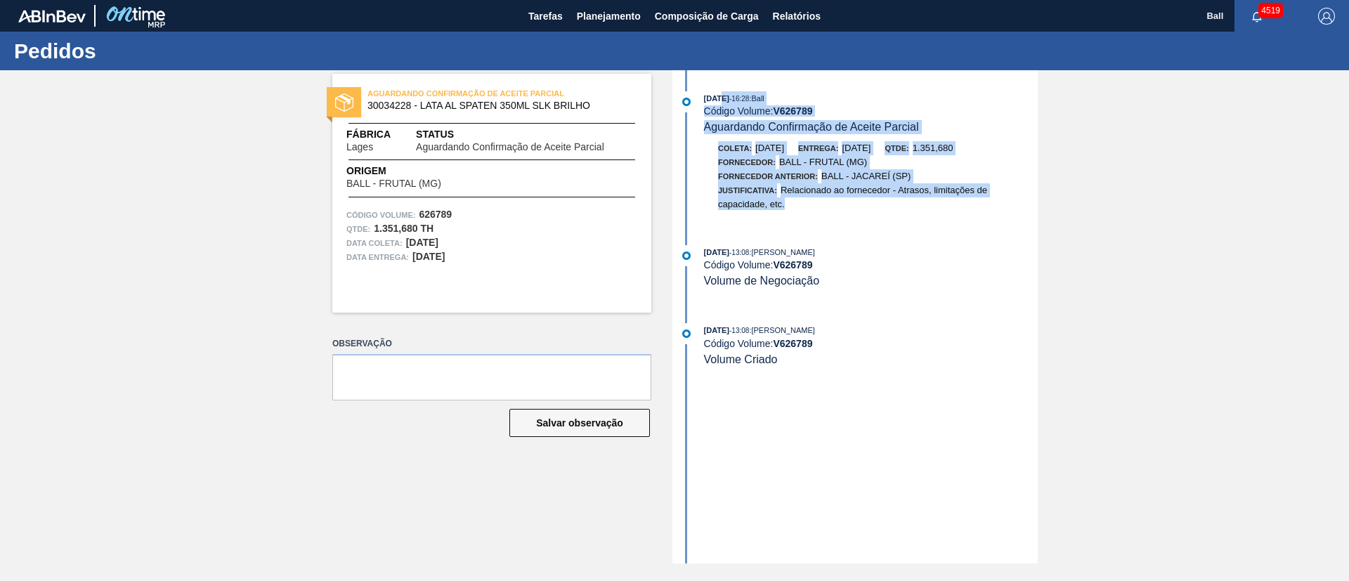
drag, startPoint x: 854, startPoint y: 223, endPoint x: 717, endPoint y: 93, distance: 188.3
click at [717, 93] on div "01/10/2025 - 16:28 : Ball Código Volume: V 626789 Aguardando Confirmação de Ace…" at bounding box center [857, 157] width 362 height 133
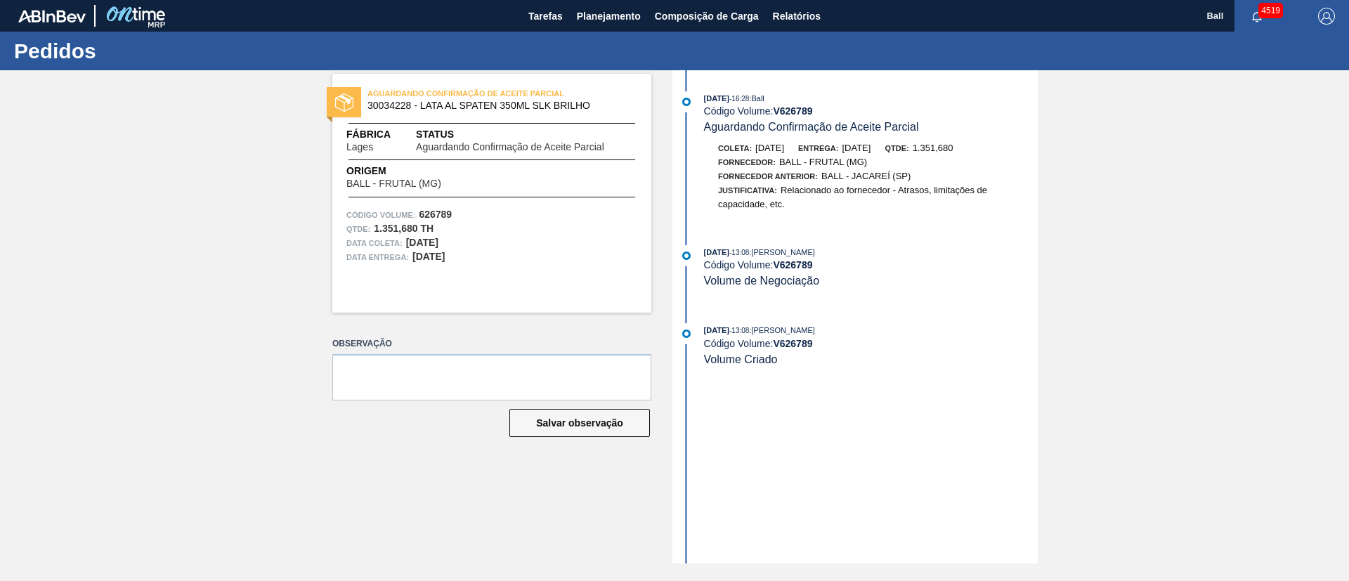
click at [904, 239] on div "01/10/2025 - 16:28 : Ball Código Volume: V 626789 Aguardando Confirmação de Ace…" at bounding box center [857, 316] width 362 height 493
